Goal: Transaction & Acquisition: Purchase product/service

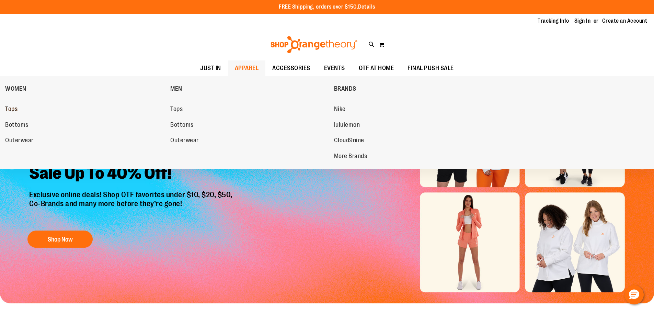
click at [13, 109] on span "Tops" at bounding box center [11, 109] width 12 height 9
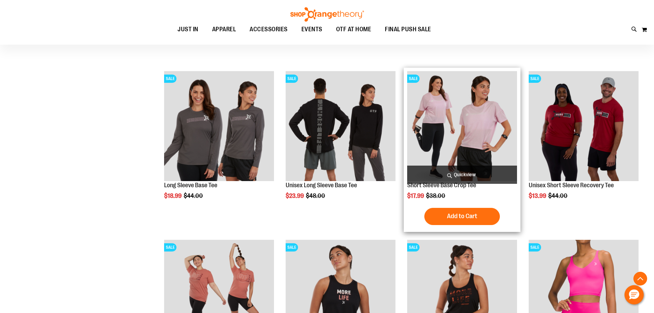
scroll to position [240, 0]
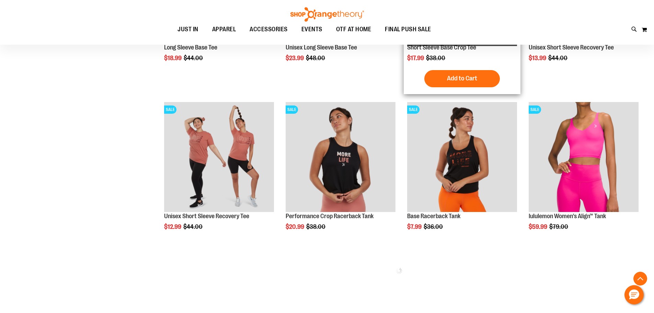
scroll to position [377, 0]
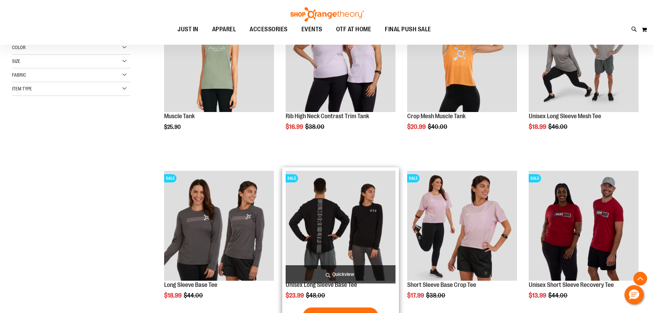
scroll to position [206, 0]
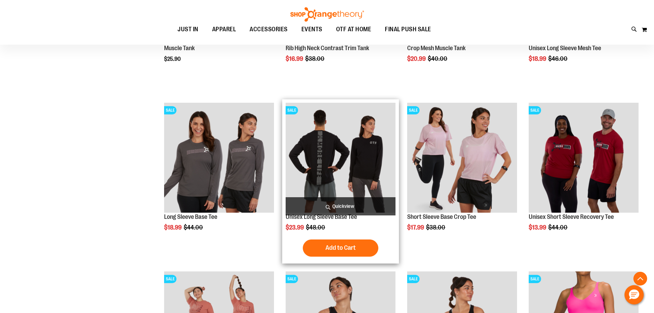
click at [345, 159] on img "product" at bounding box center [340, 158] width 110 height 110
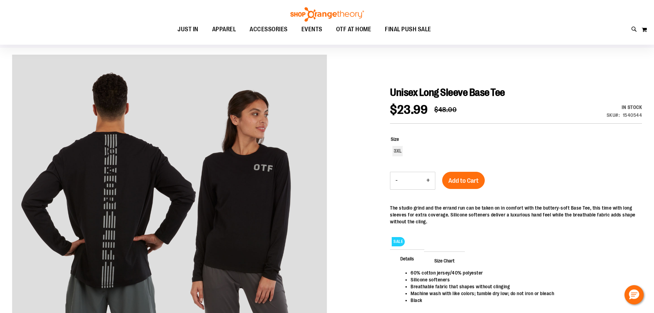
scroll to position [69, 0]
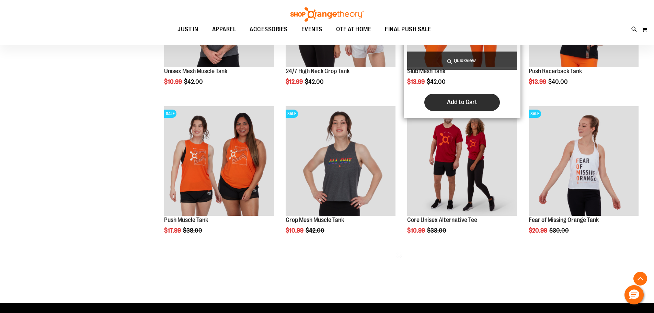
scroll to position [789, 0]
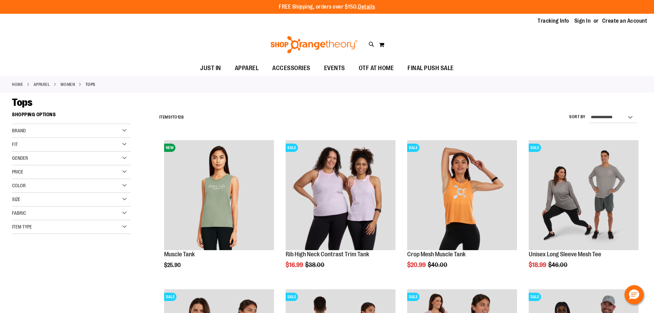
click at [122, 154] on div "Gender" at bounding box center [71, 158] width 119 height 14
click at [126, 158] on div "Gender" at bounding box center [71, 158] width 119 height 14
click at [128, 198] on div "Size" at bounding box center [71, 199] width 119 height 14
click at [43, 215] on div "M" at bounding box center [43, 216] width 10 height 10
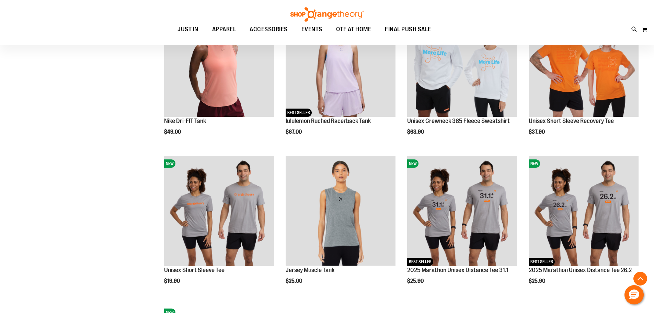
scroll to position [623, 0]
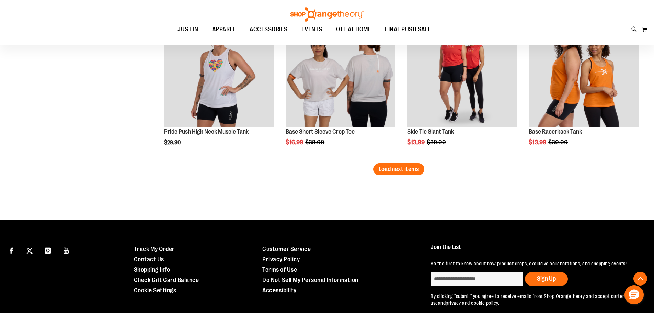
scroll to position [1279, 0]
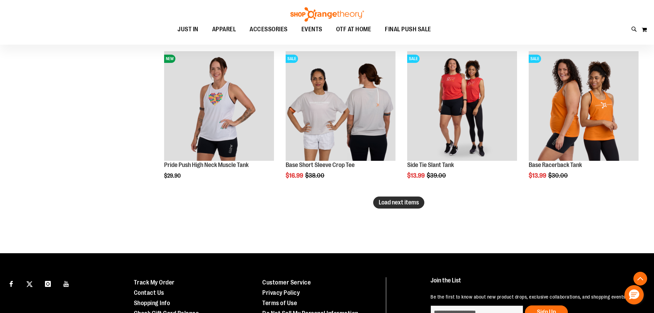
click at [395, 202] on span "Load next items" at bounding box center [398, 202] width 40 height 7
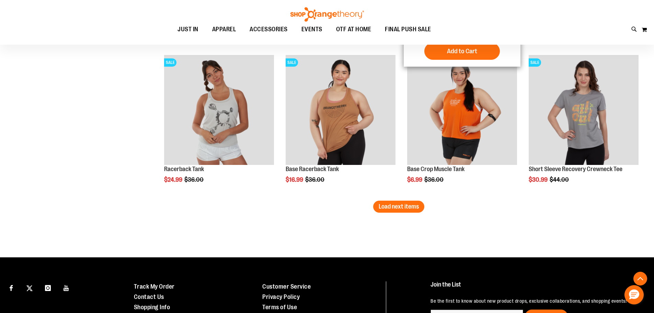
scroll to position [1725, 0]
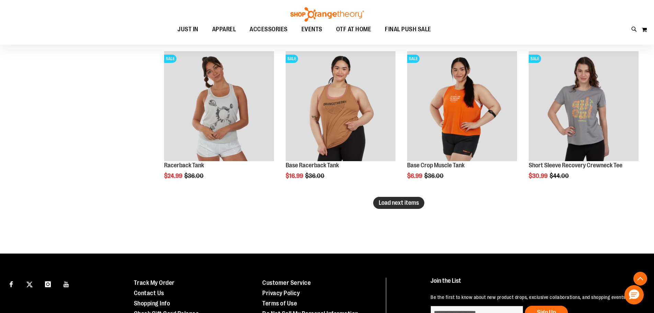
click at [396, 201] on span "Load next items" at bounding box center [398, 202] width 40 height 7
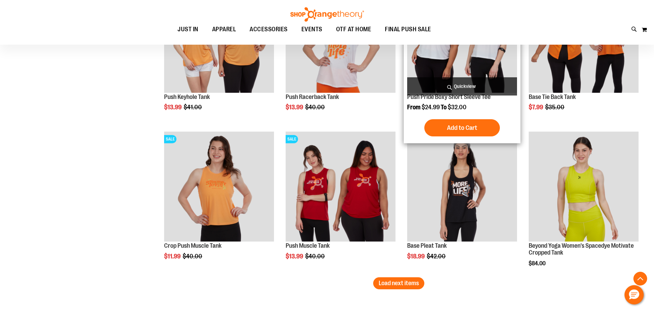
scroll to position [1954, 0]
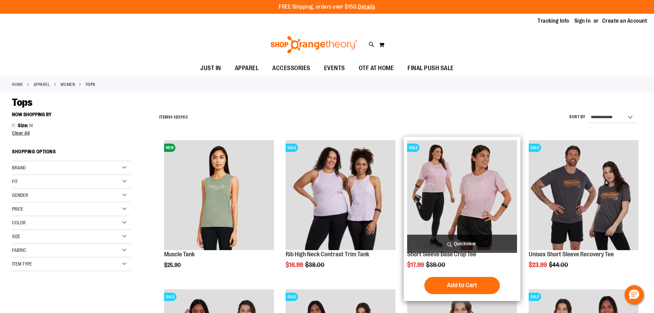
click at [447, 200] on img "product" at bounding box center [462, 195] width 110 height 110
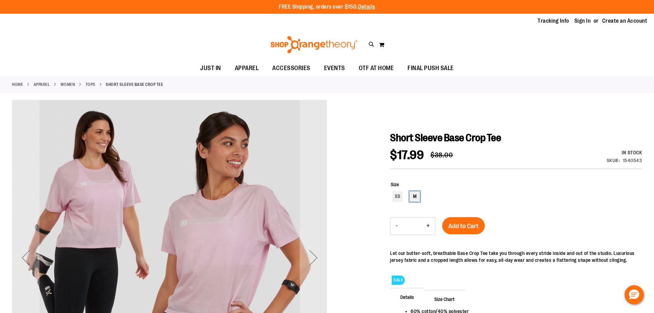
click at [417, 198] on div "M" at bounding box center [414, 196] width 10 height 10
type input "***"
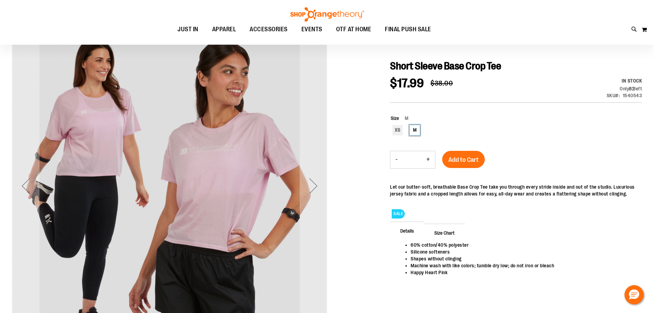
scroll to position [68, 0]
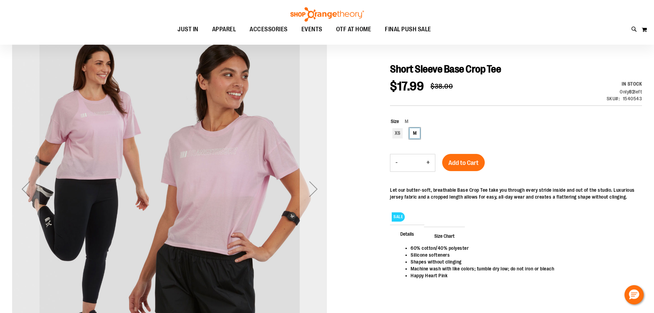
click at [317, 192] on div "Next" at bounding box center [313, 188] width 27 height 27
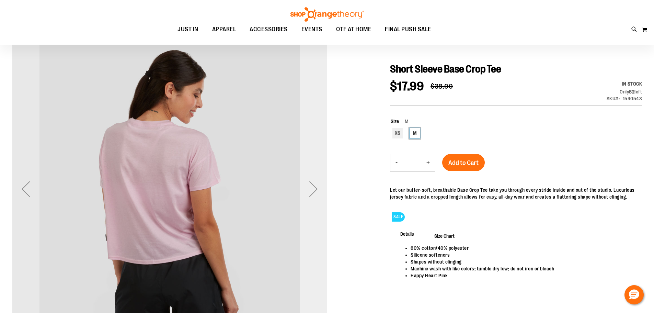
click at [317, 191] on div "Next" at bounding box center [313, 188] width 27 height 27
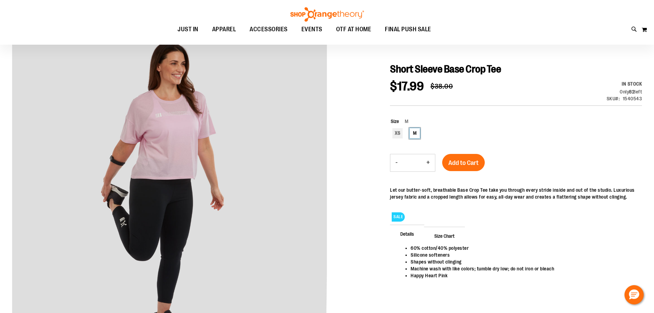
scroll to position [274, 0]
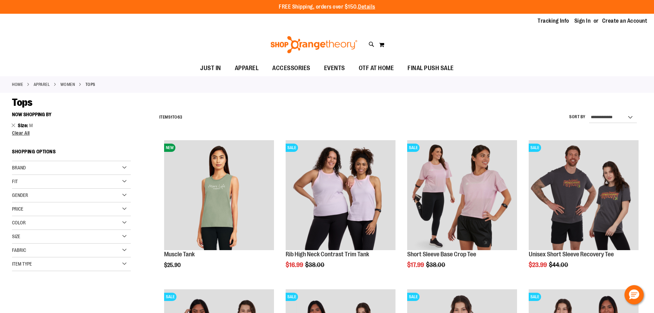
click at [122, 168] on div "Brand" at bounding box center [71, 168] width 119 height 14
click at [18, 187] on link "lululemon" at bounding box center [67, 188] width 114 height 7
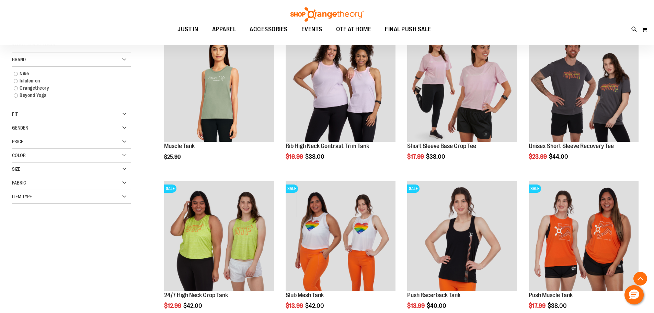
scroll to position [108, 0]
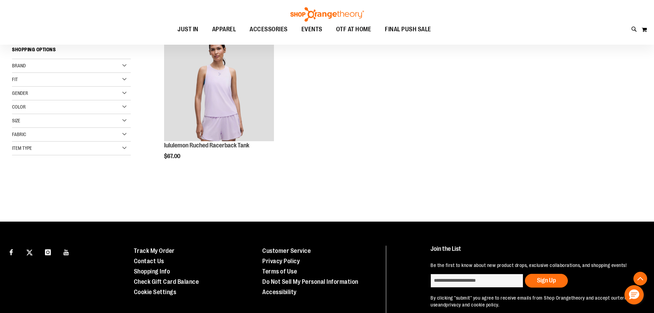
click at [13, 80] on span "Fit" at bounding box center [15, 79] width 6 height 5
click at [474, 172] on ol "NEW BEST SELLER lululemon Ruched Racerback Tank $67.00 Quickview Add to Cart In…" at bounding box center [399, 102] width 486 height 149
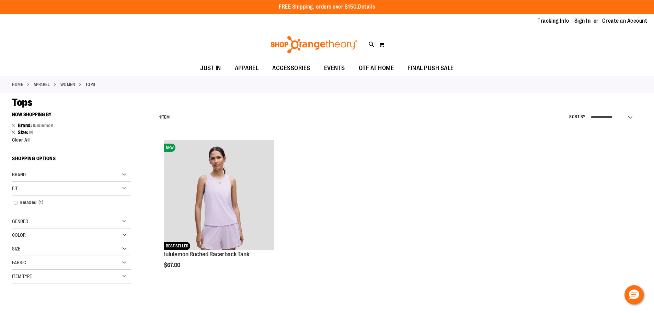
click at [13, 130] on link "Remove This Item" at bounding box center [13, 131] width 4 height 7
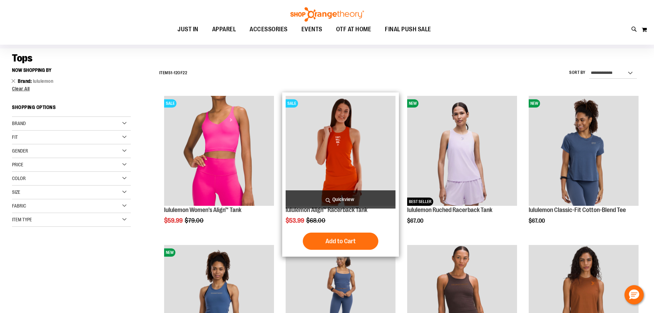
scroll to position [40, 0]
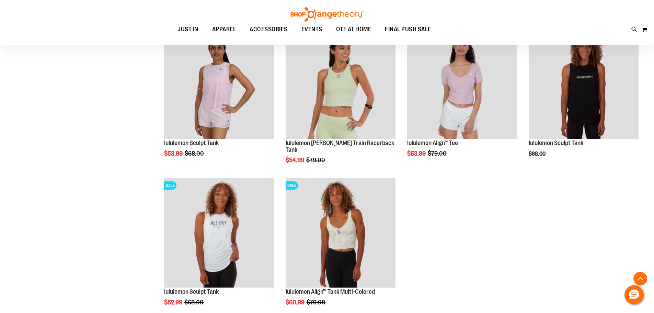
scroll to position [726, 0]
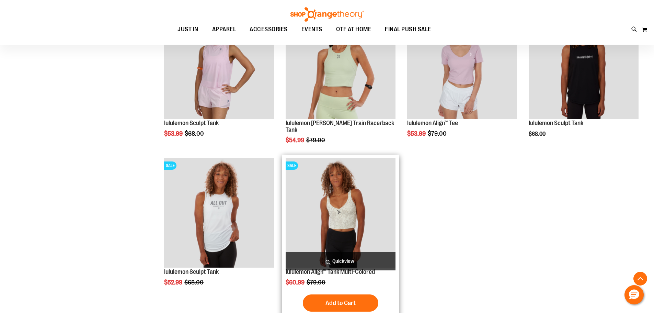
click at [324, 207] on img "product" at bounding box center [340, 213] width 110 height 110
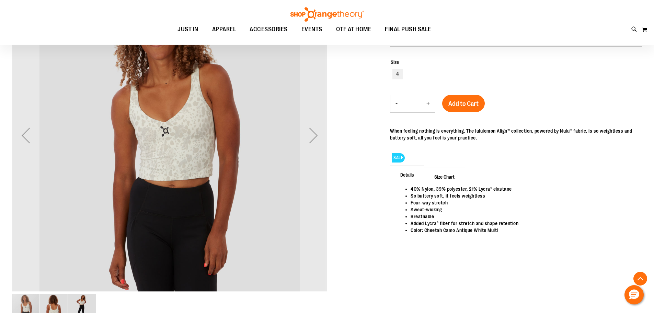
scroll to position [137, 0]
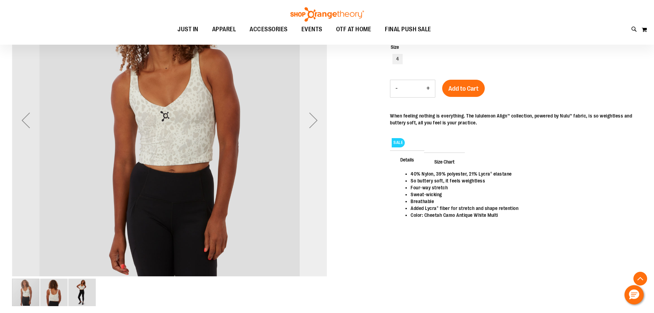
click at [316, 131] on div "Next" at bounding box center [313, 119] width 27 height 27
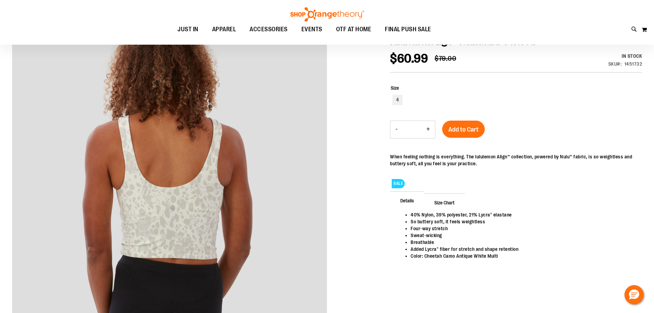
scroll to position [34, 0]
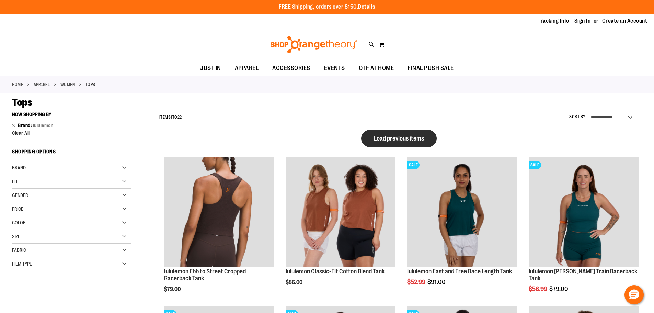
click at [410, 141] on span "Load previous items" at bounding box center [399, 138] width 50 height 7
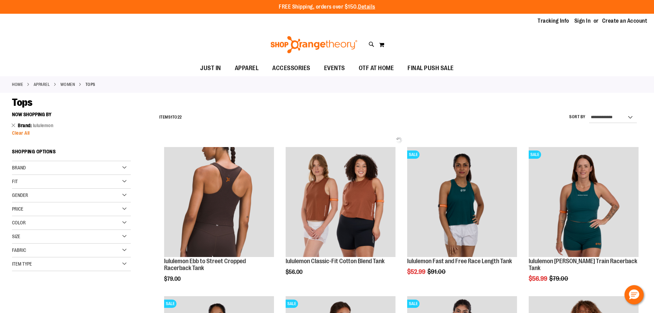
click at [14, 133] on span "Clear All" at bounding box center [21, 132] width 18 height 5
click at [13, 124] on link "Remove This Item" at bounding box center [13, 124] width 4 height 7
click at [21, 132] on span "Clear All" at bounding box center [21, 132] width 18 height 5
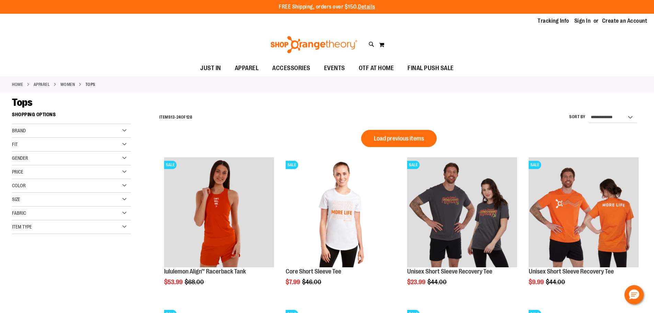
click at [126, 131] on div "Brand" at bounding box center [71, 131] width 119 height 14
click at [16, 146] on link "Nike" at bounding box center [67, 144] width 114 height 7
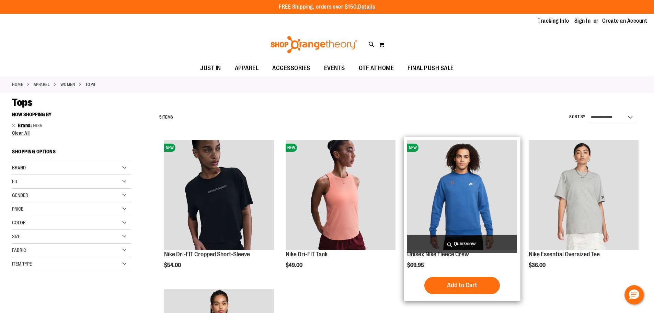
click at [474, 181] on img "product" at bounding box center [462, 195] width 110 height 110
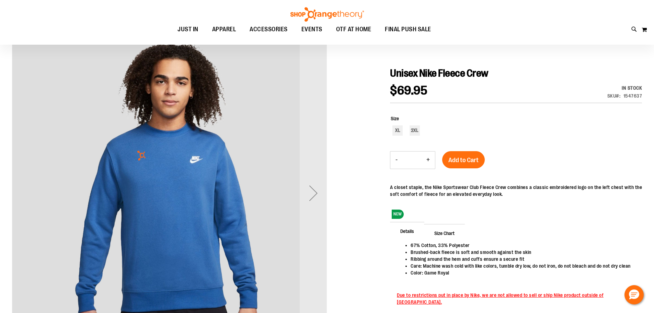
scroll to position [68, 0]
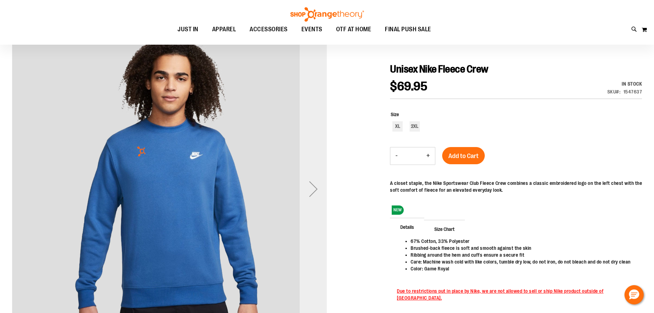
click at [319, 180] on div "Next" at bounding box center [313, 188] width 27 height 27
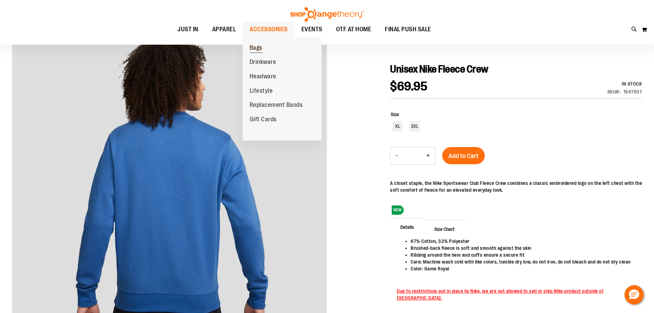
click at [258, 48] on span "Bags" at bounding box center [255, 48] width 13 height 9
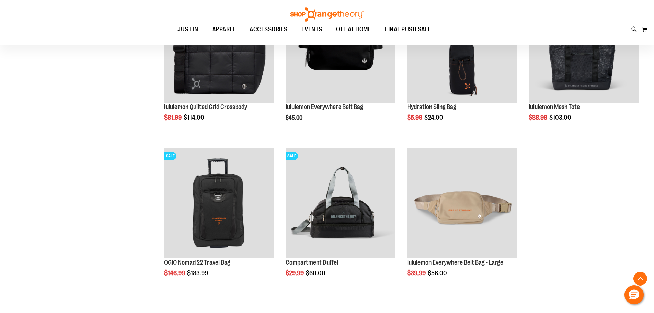
scroll to position [470, 0]
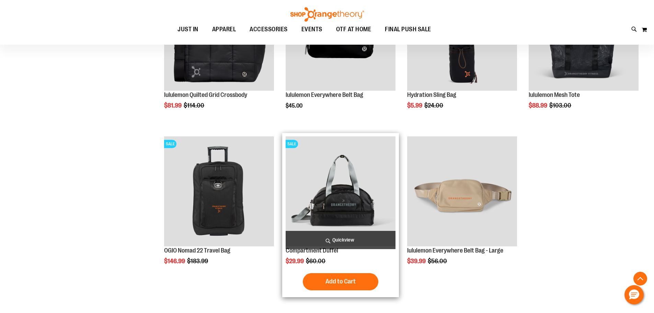
click at [339, 202] on img "product" at bounding box center [340, 191] width 110 height 110
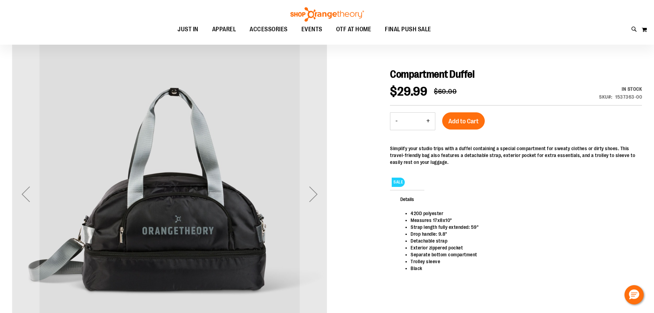
scroll to position [103, 0]
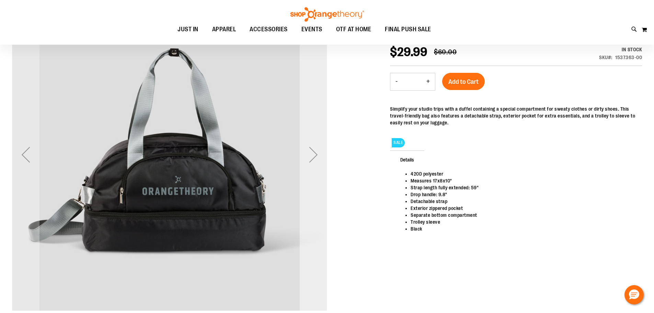
click at [306, 160] on div "Next" at bounding box center [313, 154] width 27 height 27
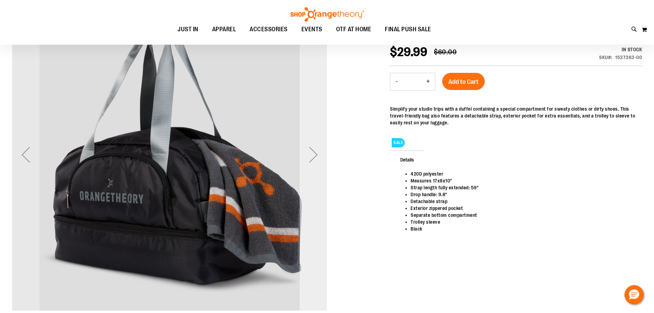
click at [308, 159] on div "Next" at bounding box center [313, 154] width 27 height 27
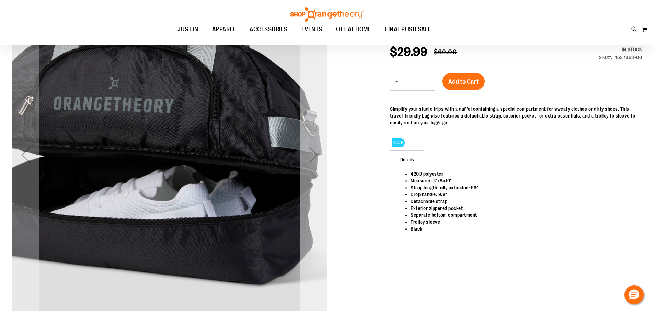
click at [312, 159] on div "Next" at bounding box center [313, 154] width 27 height 27
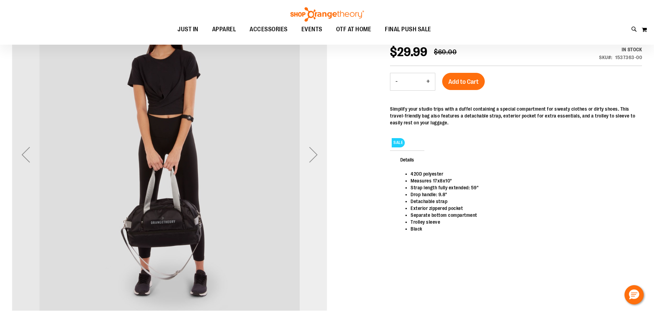
click at [310, 162] on div "Next" at bounding box center [313, 154] width 27 height 27
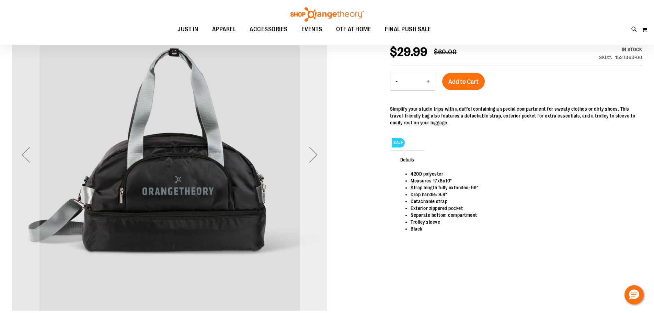
click at [312, 162] on div "Next" at bounding box center [313, 154] width 27 height 27
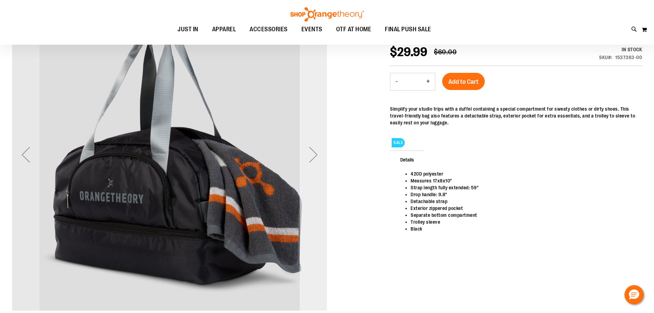
click at [312, 162] on div "Next" at bounding box center [313, 154] width 27 height 27
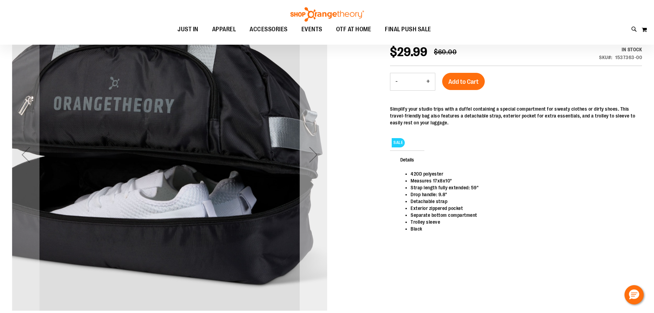
click at [312, 162] on div "Next" at bounding box center [313, 154] width 27 height 27
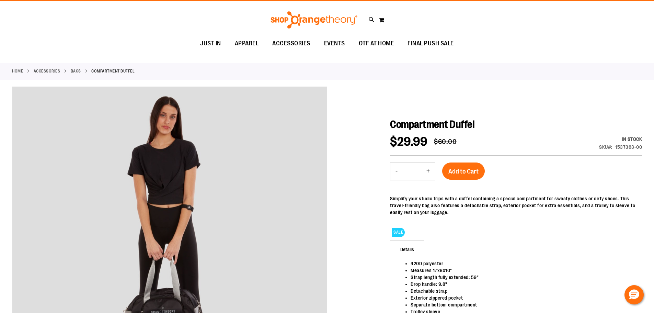
scroll to position [0, 0]
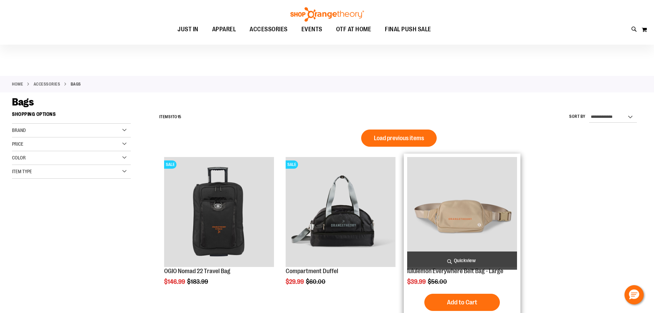
scroll to position [68, 0]
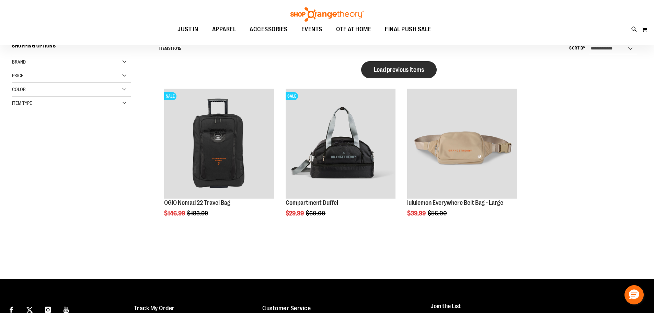
click at [395, 74] on button "Load previous items" at bounding box center [398, 69] width 75 height 17
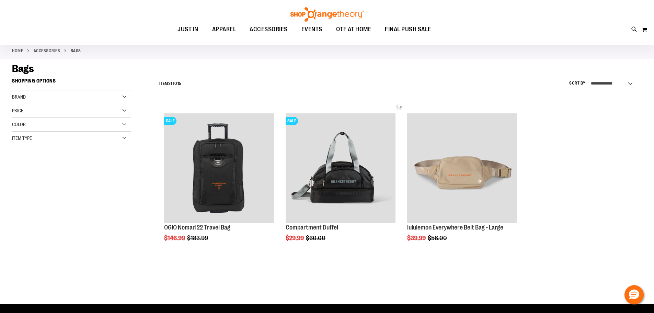
scroll to position [0, 0]
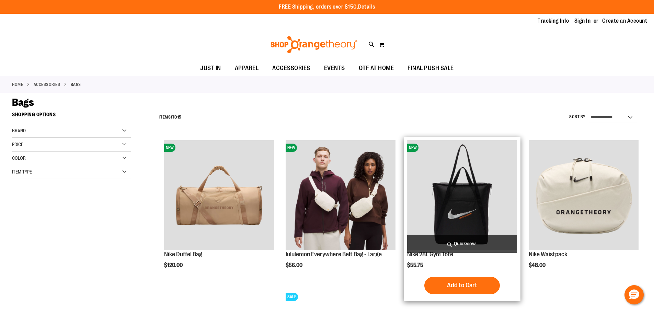
click at [455, 205] on img "product" at bounding box center [462, 195] width 110 height 110
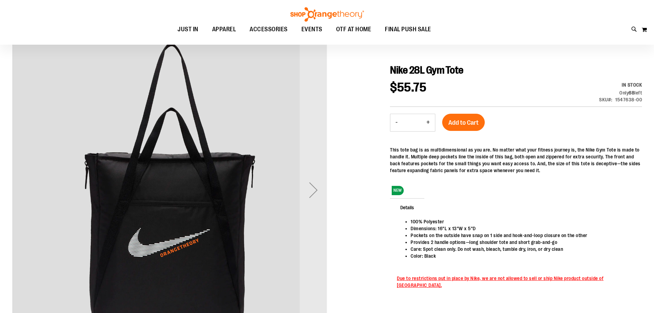
scroll to position [68, 0]
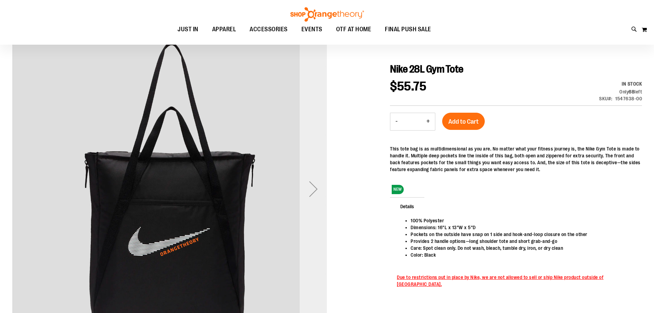
click at [312, 201] on div "Next" at bounding box center [313, 188] width 27 height 27
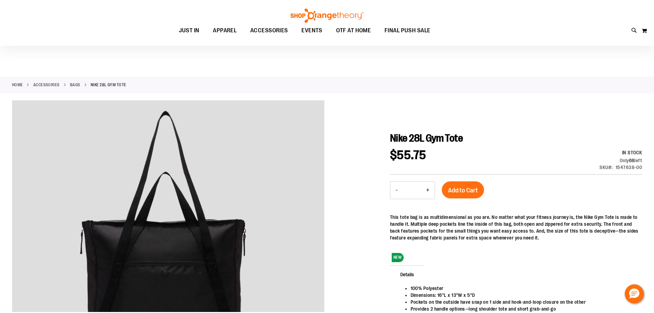
scroll to position [68, 0]
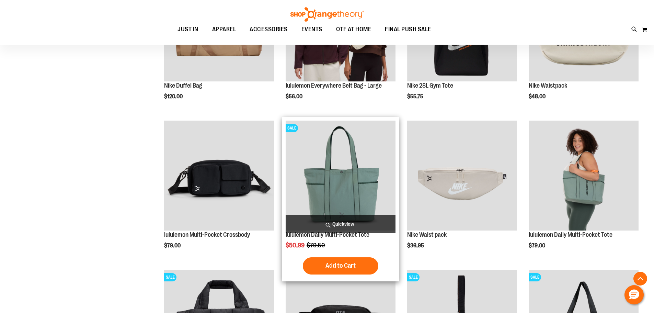
scroll to position [137, 0]
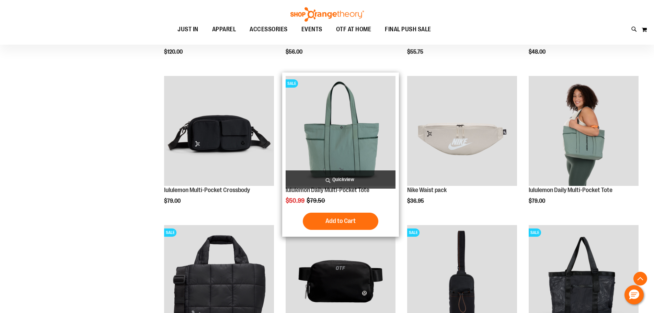
click at [342, 122] on img "product" at bounding box center [340, 131] width 110 height 110
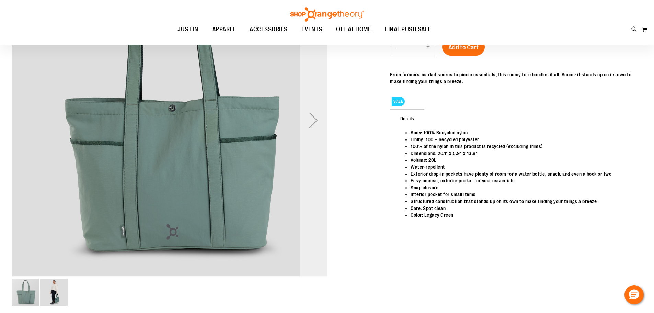
scroll to position [61, 0]
click at [311, 122] on div "Next" at bounding box center [313, 120] width 27 height 27
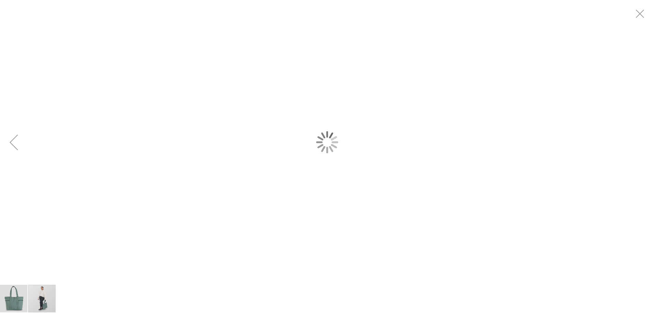
scroll to position [0, 0]
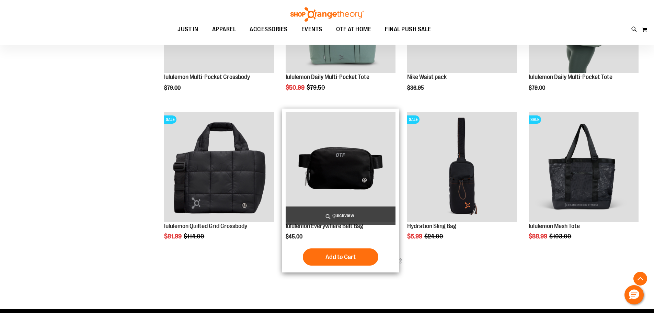
scroll to position [260, 0]
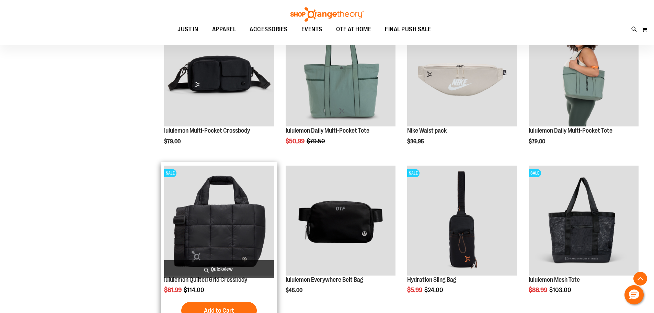
scroll to position [192, 0]
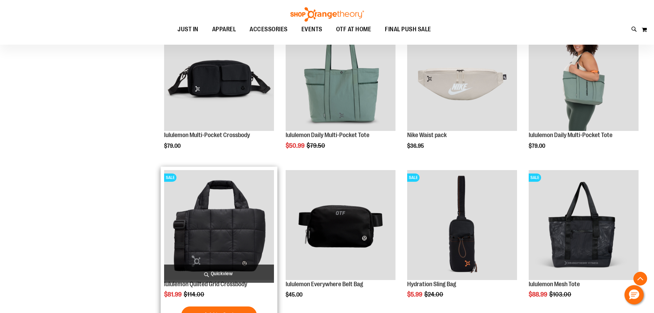
click at [239, 236] on img "product" at bounding box center [219, 225] width 110 height 110
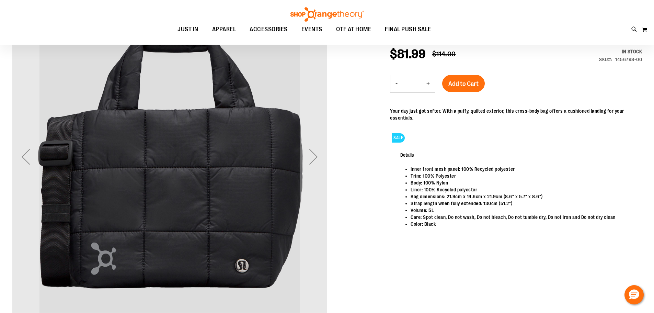
scroll to position [103, 0]
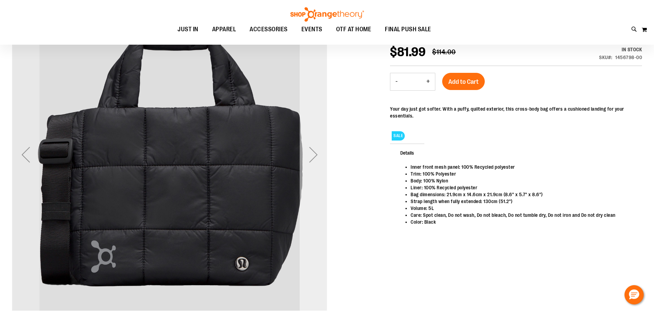
click at [311, 165] on div "Next" at bounding box center [313, 154] width 27 height 27
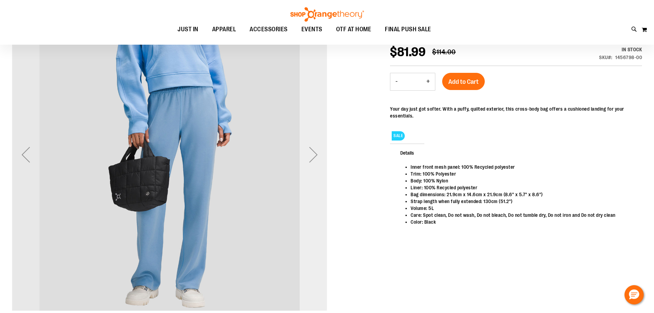
click at [310, 164] on div "Next" at bounding box center [313, 154] width 27 height 27
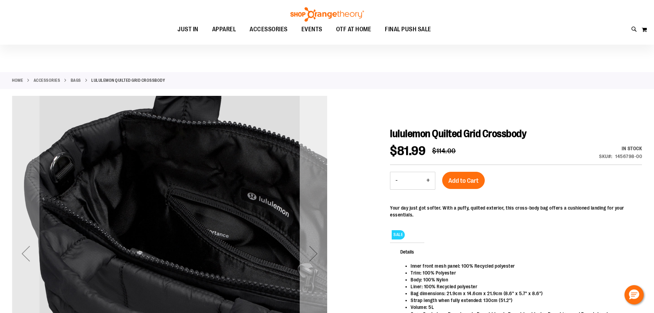
scroll to position [0, 0]
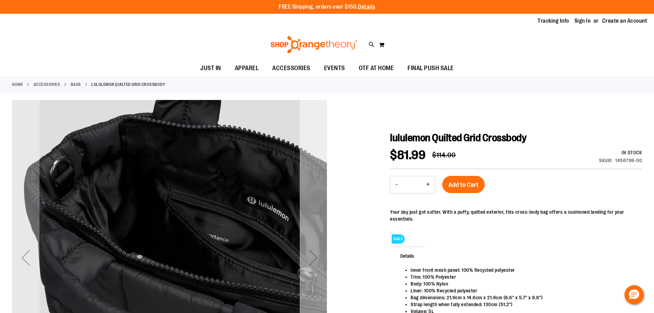
click at [317, 259] on div "Next" at bounding box center [313, 257] width 27 height 27
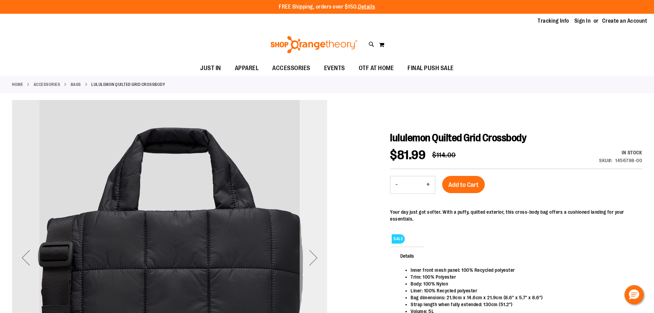
click at [317, 259] on div "Next" at bounding box center [313, 257] width 27 height 27
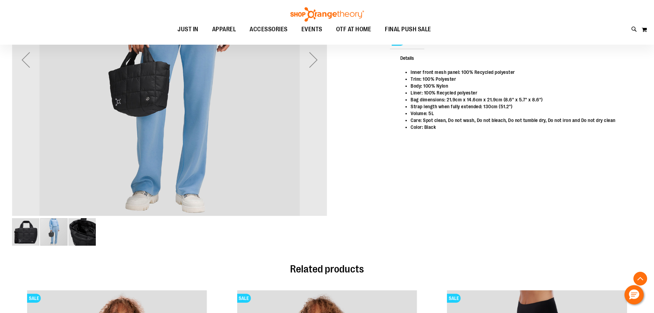
scroll to position [68, 0]
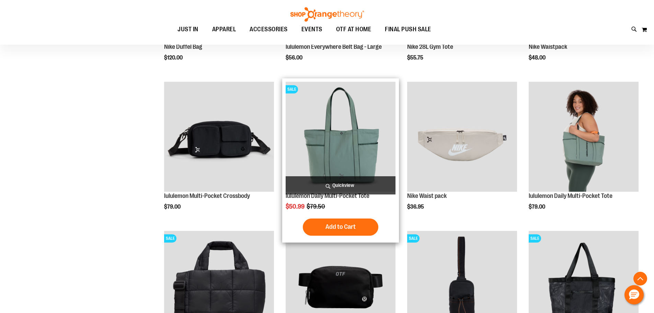
scroll to position [268, 0]
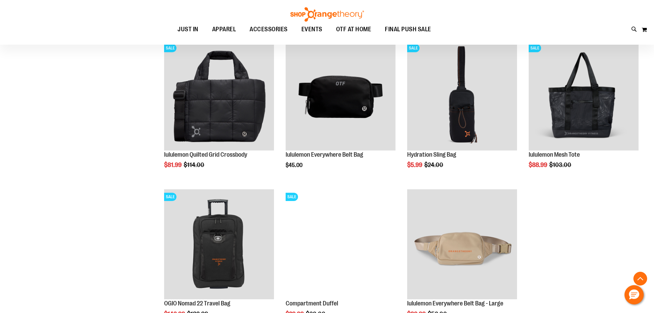
scroll to position [508, 0]
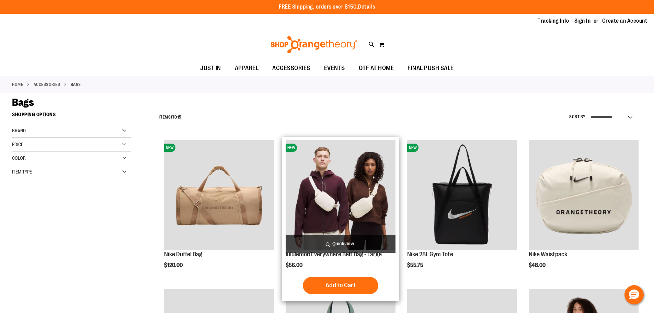
click at [351, 178] on img "product" at bounding box center [340, 195] width 110 height 110
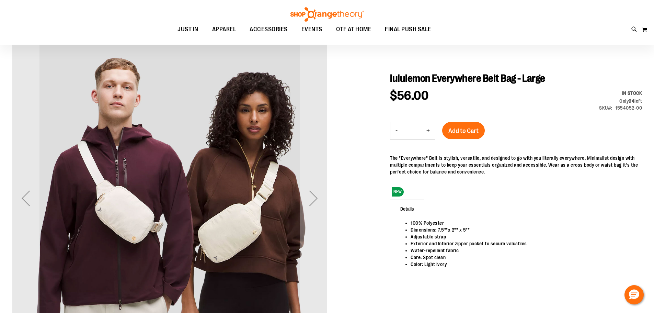
scroll to position [68, 0]
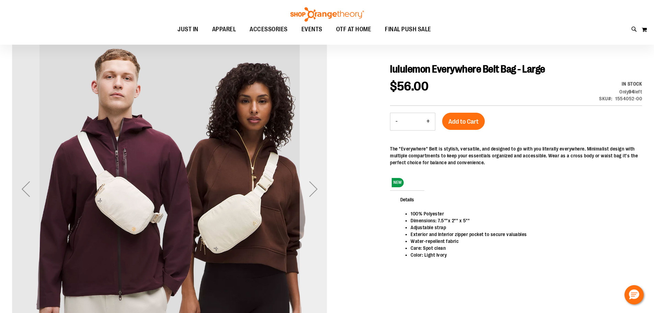
click at [310, 192] on div "Next" at bounding box center [313, 188] width 27 height 27
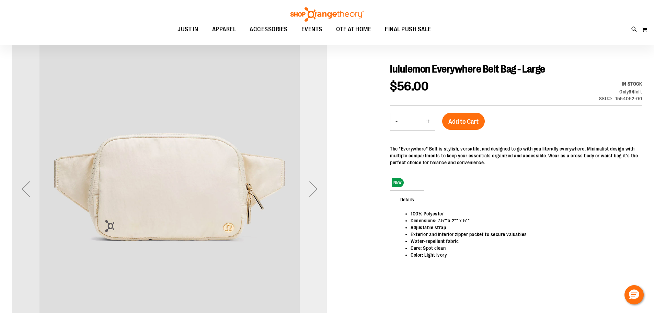
click at [314, 192] on div "Next" at bounding box center [313, 188] width 27 height 27
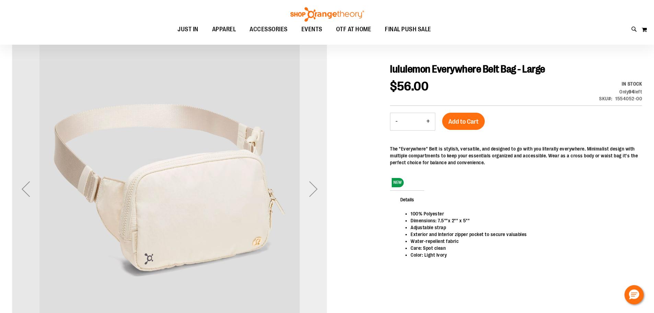
click at [314, 192] on div "Next" at bounding box center [313, 188] width 27 height 27
